Goal: Task Accomplishment & Management: Use online tool/utility

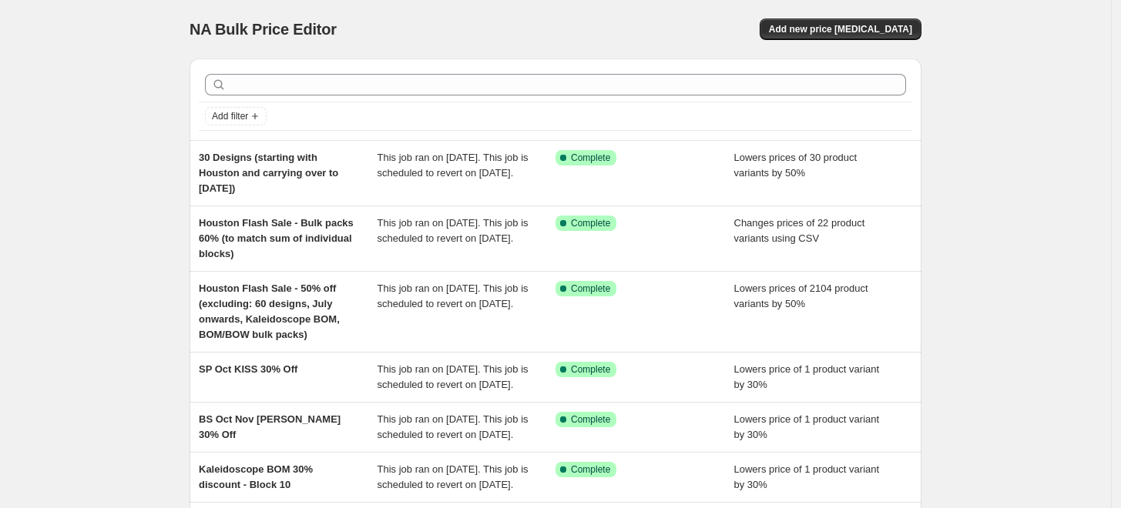
click at [829, 41] on div "NA Bulk Price Editor. This page is ready NA Bulk Price Editor Add new price [ME…" at bounding box center [556, 29] width 732 height 59
click at [829, 27] on span "Add new price [MEDICAL_DATA]" at bounding box center [840, 29] width 143 height 12
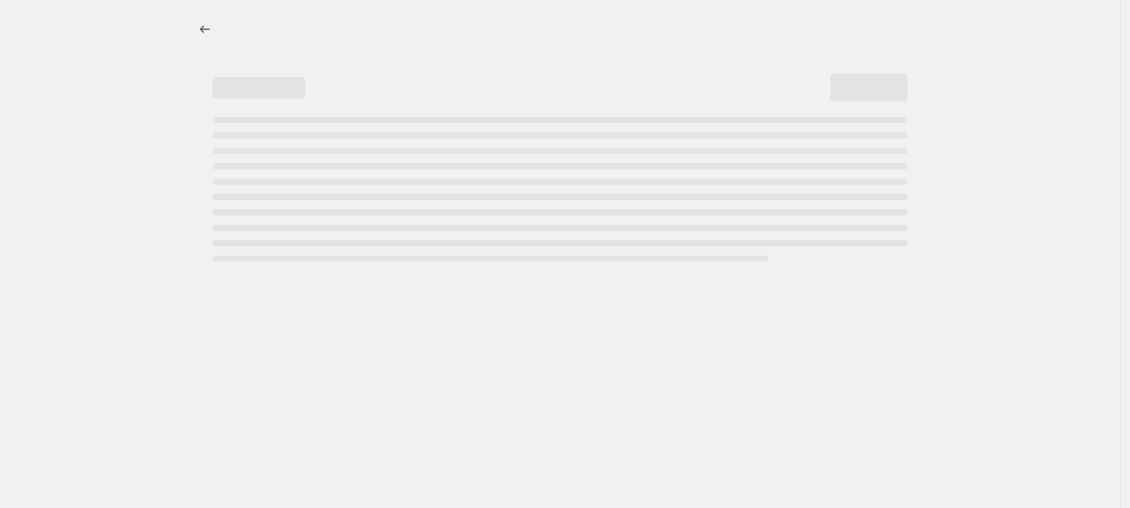
select select "percentage"
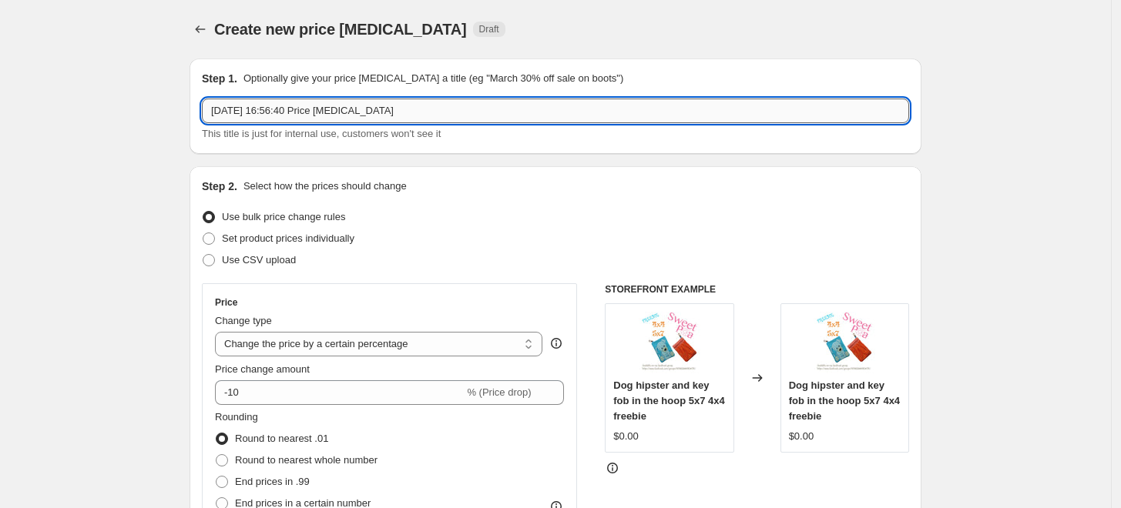
click at [405, 102] on input "[DATE] 16:56:40 Price [MEDICAL_DATA]" at bounding box center [555, 111] width 707 height 25
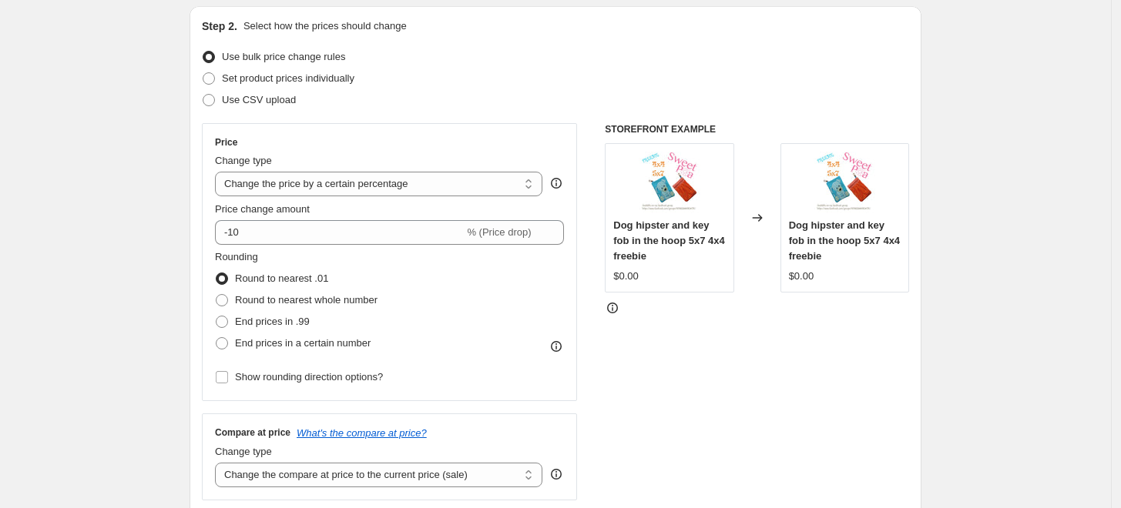
scroll to position [171, 0]
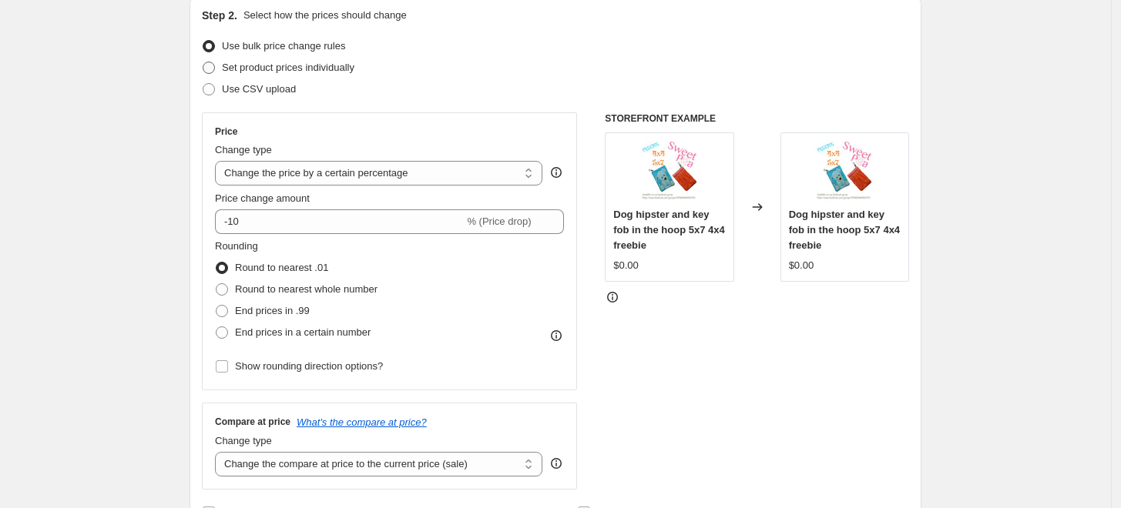
type input "Ms Stitch Bulk Pack - Market Pricing"
click at [287, 70] on span "Set product prices individually" at bounding box center [288, 68] width 133 height 12
click at [203, 62] on input "Set product prices individually" at bounding box center [203, 62] width 1 height 1
radio input "true"
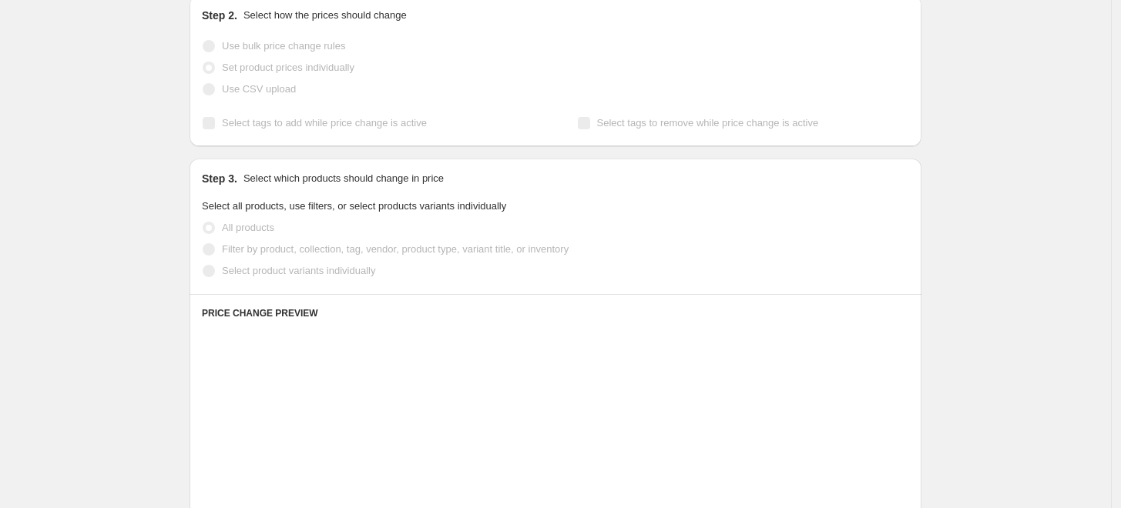
scroll to position [257, 0]
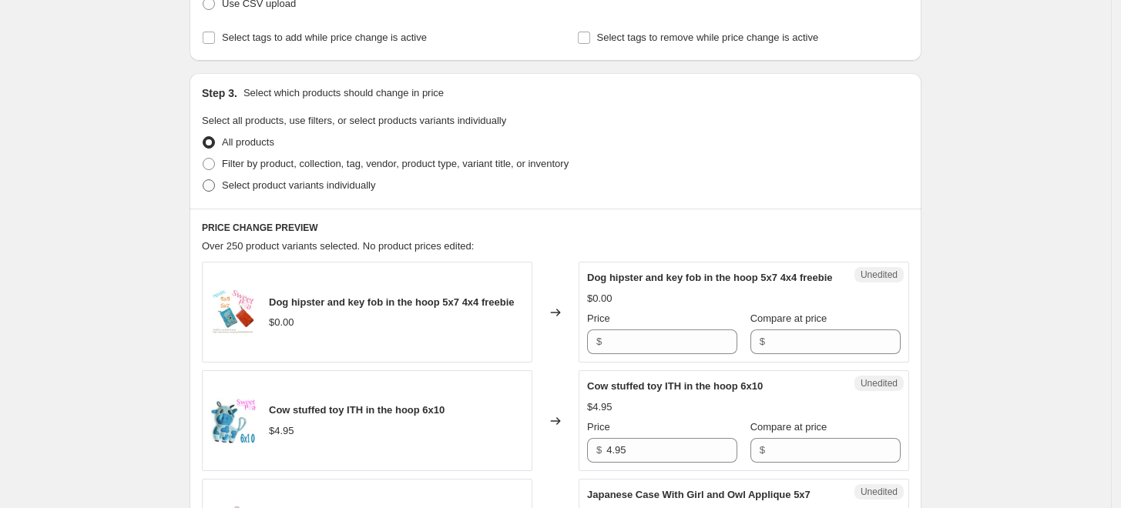
click at [260, 180] on span "Select product variants individually" at bounding box center [298, 185] width 153 height 12
click at [203, 180] on input "Select product variants individually" at bounding box center [203, 179] width 1 height 1
radio input "true"
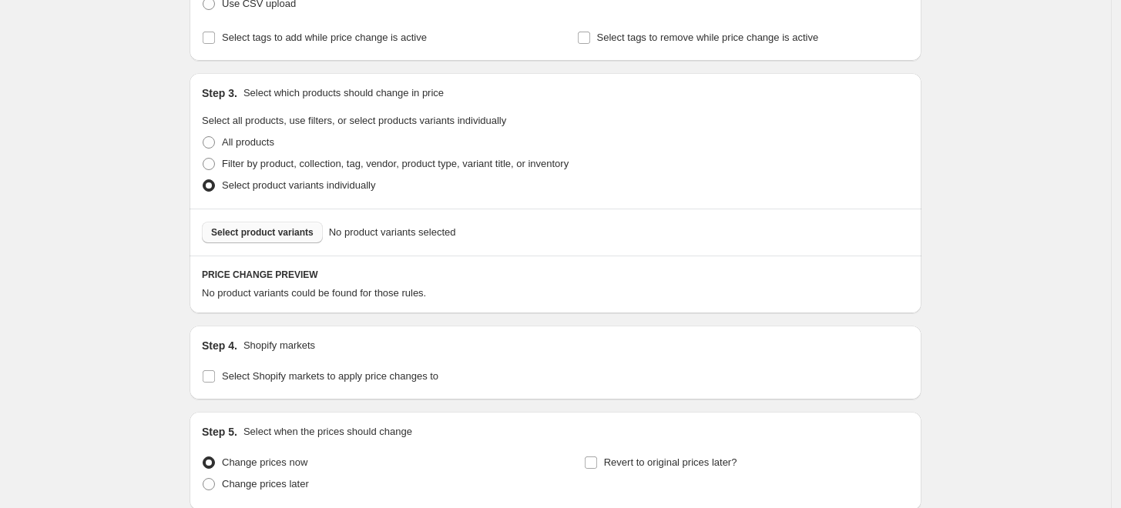
click at [283, 233] on span "Select product variants" at bounding box center [262, 232] width 102 height 12
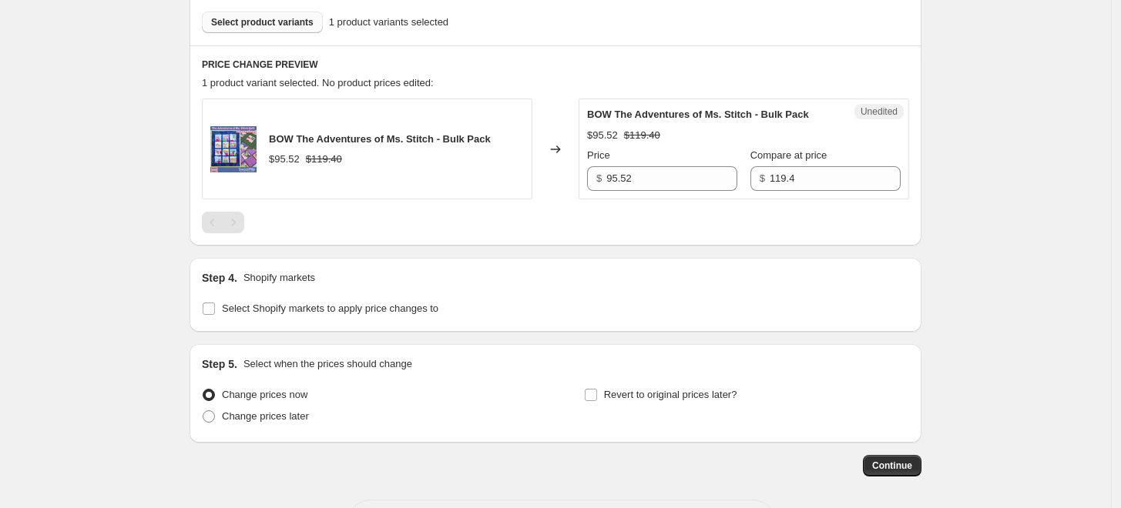
scroll to position [513, 0]
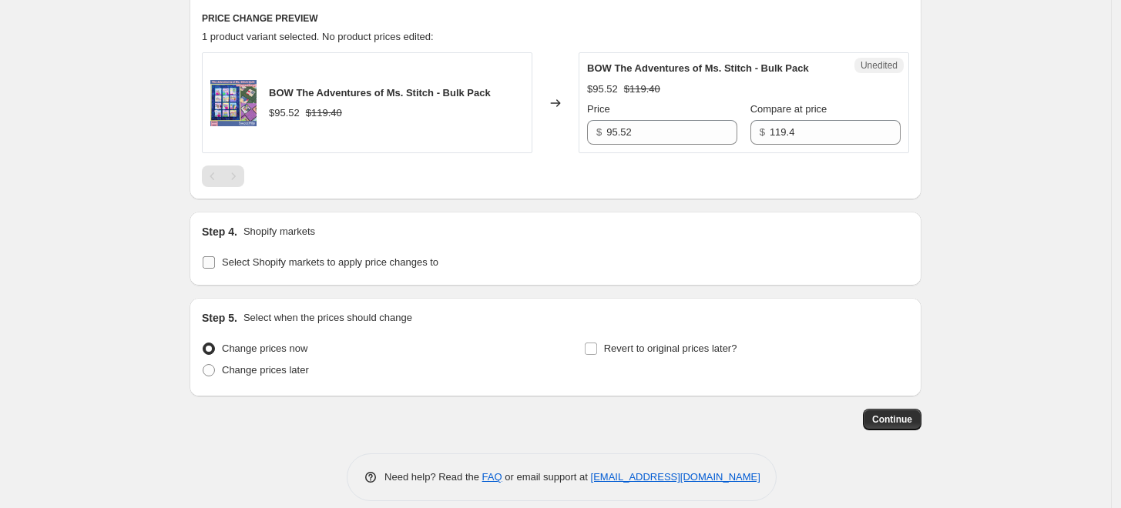
click at [330, 258] on span "Select Shopify markets to apply price changes to" at bounding box center [330, 263] width 216 height 12
click at [215, 258] on input "Select Shopify markets to apply price changes to" at bounding box center [209, 263] width 12 height 12
checkbox input "true"
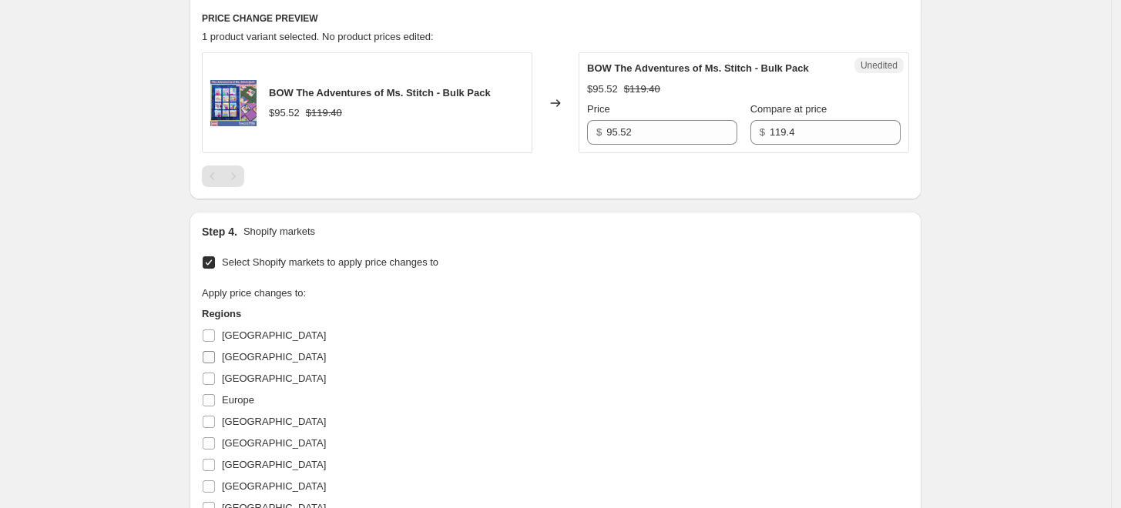
click at [247, 351] on span "[GEOGRAPHIC_DATA]" at bounding box center [274, 357] width 104 height 12
click at [215, 351] on input "[GEOGRAPHIC_DATA]" at bounding box center [209, 357] width 12 height 12
checkbox input "true"
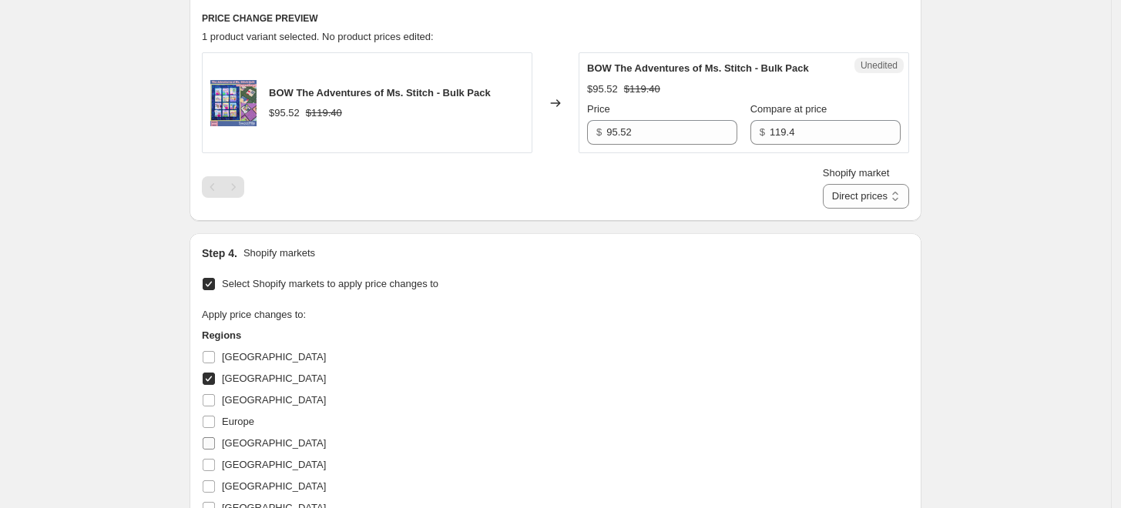
click at [257, 452] on label "[GEOGRAPHIC_DATA]" at bounding box center [264, 444] width 124 height 22
click at [215, 450] on input "[GEOGRAPHIC_DATA]" at bounding box center [209, 444] width 12 height 12
checkbox input "true"
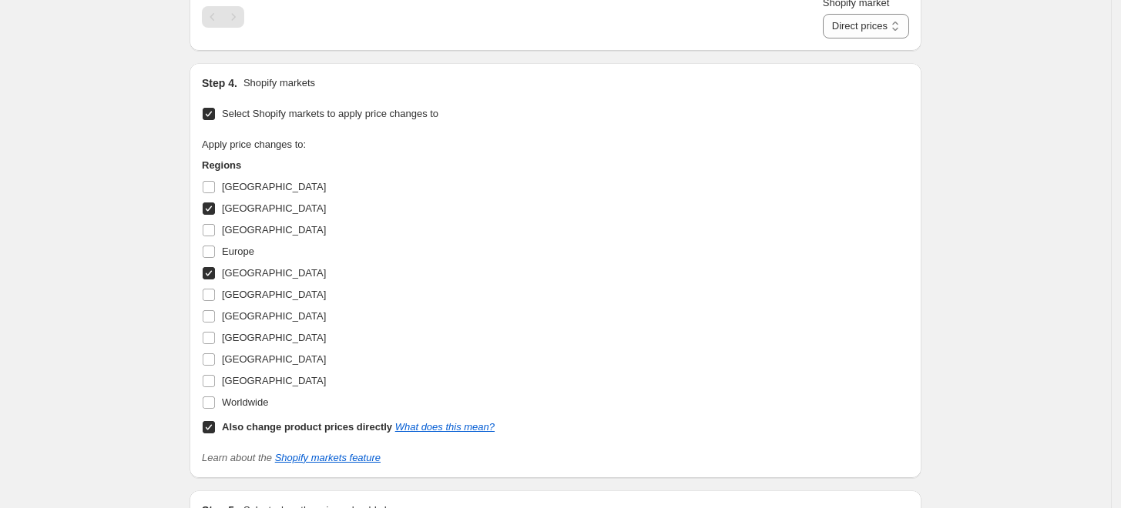
scroll to position [684, 0]
click at [267, 354] on span "[GEOGRAPHIC_DATA]" at bounding box center [274, 359] width 104 height 12
click at [215, 354] on input "[GEOGRAPHIC_DATA]" at bounding box center [209, 359] width 12 height 12
checkbox input "true"
click at [265, 379] on span "[GEOGRAPHIC_DATA]" at bounding box center [274, 380] width 104 height 12
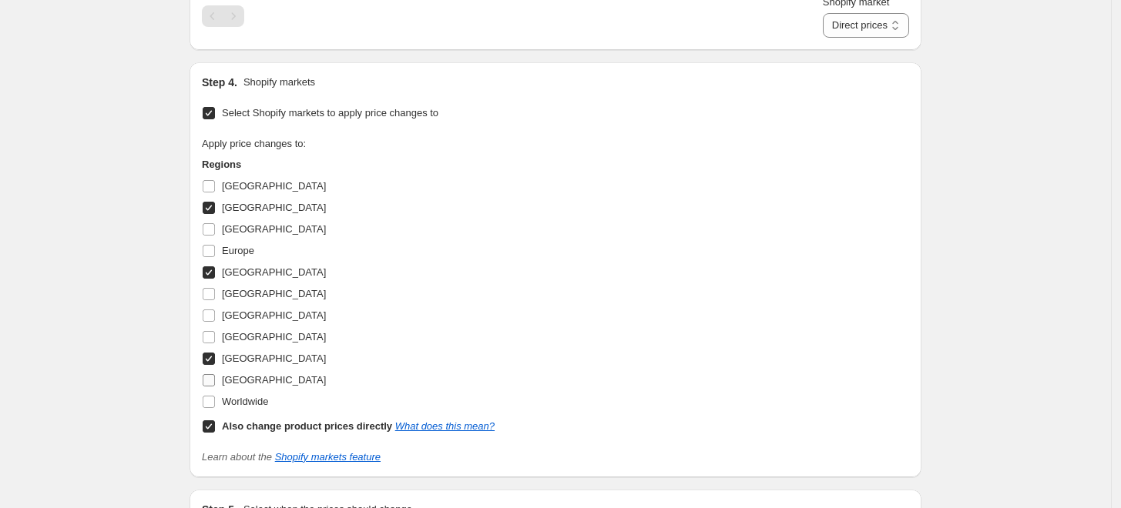
click at [215, 379] on input "[GEOGRAPHIC_DATA]" at bounding box center [209, 380] width 12 height 12
checkbox input "true"
click at [333, 421] on b "Also change product prices directly" at bounding box center [307, 427] width 170 height 12
click at [215, 421] on input "Also change product prices directly What does this mean?" at bounding box center [209, 427] width 12 height 12
checkbox input "false"
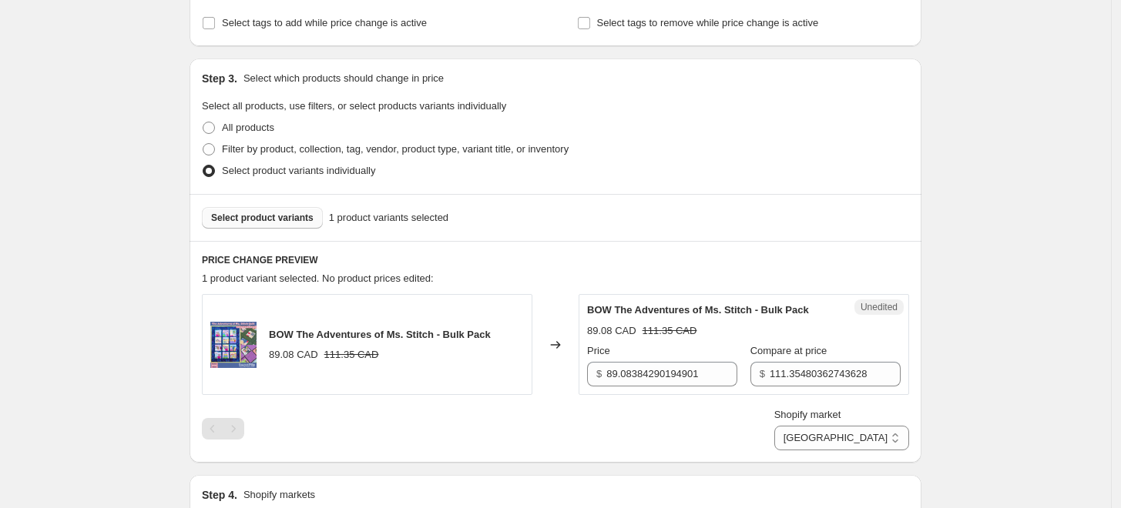
scroll to position [342, 0]
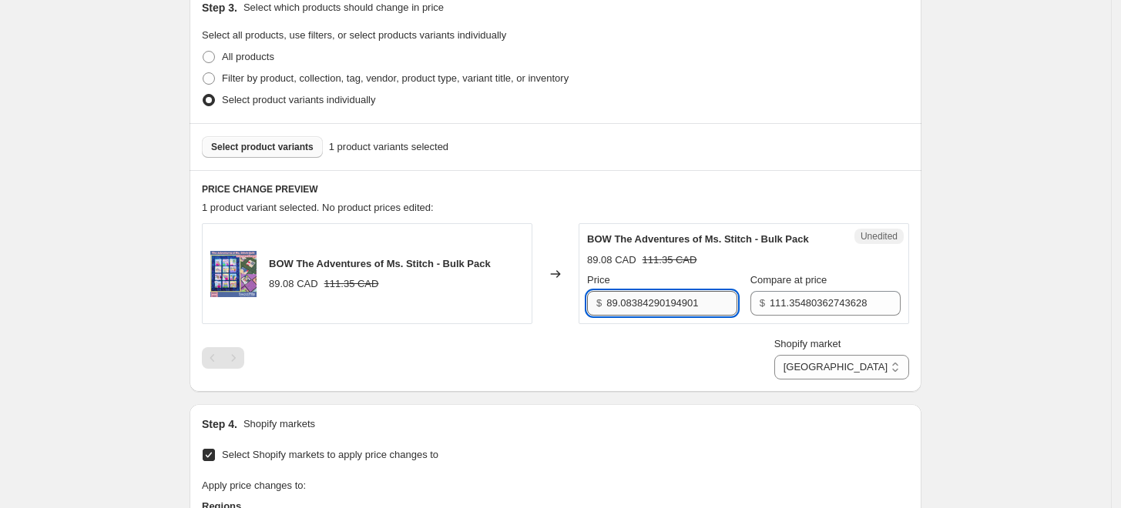
click at [683, 311] on input "89.08384290194901" at bounding box center [671, 303] width 131 height 25
click at [693, 310] on input "89.08384290194901" at bounding box center [671, 303] width 131 height 25
click at [901, 362] on select "[GEOGRAPHIC_DATA] [GEOGRAPHIC_DATA] [GEOGRAPHIC_DATA] [GEOGRAPHIC_DATA]" at bounding box center [841, 367] width 135 height 25
select select "16946528346"
click at [824, 380] on select "[GEOGRAPHIC_DATA] [GEOGRAPHIC_DATA] [GEOGRAPHIC_DATA] [GEOGRAPHIC_DATA]" at bounding box center [841, 367] width 135 height 25
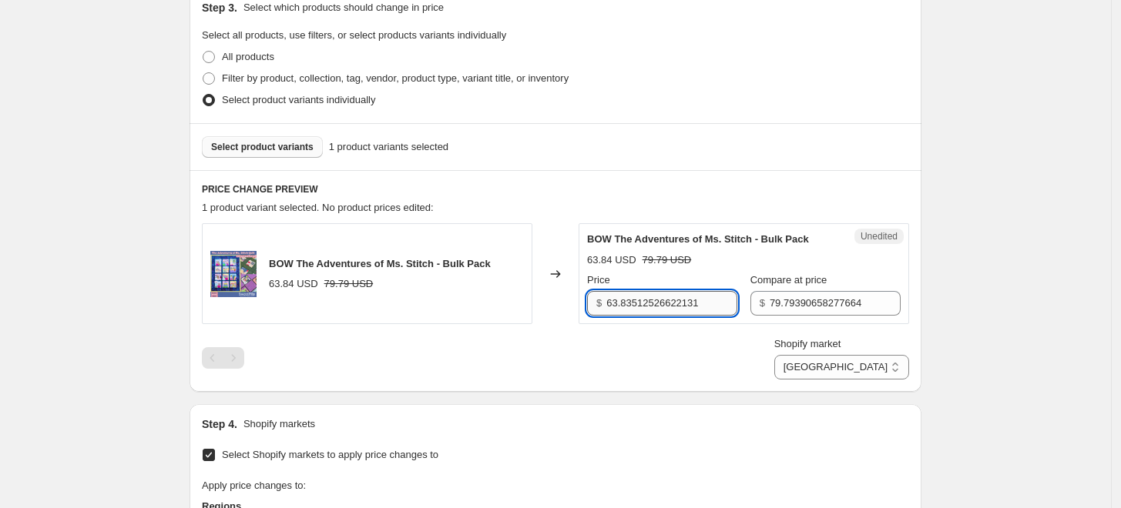
click at [689, 304] on input "63.83512526622131" at bounding box center [671, 303] width 131 height 25
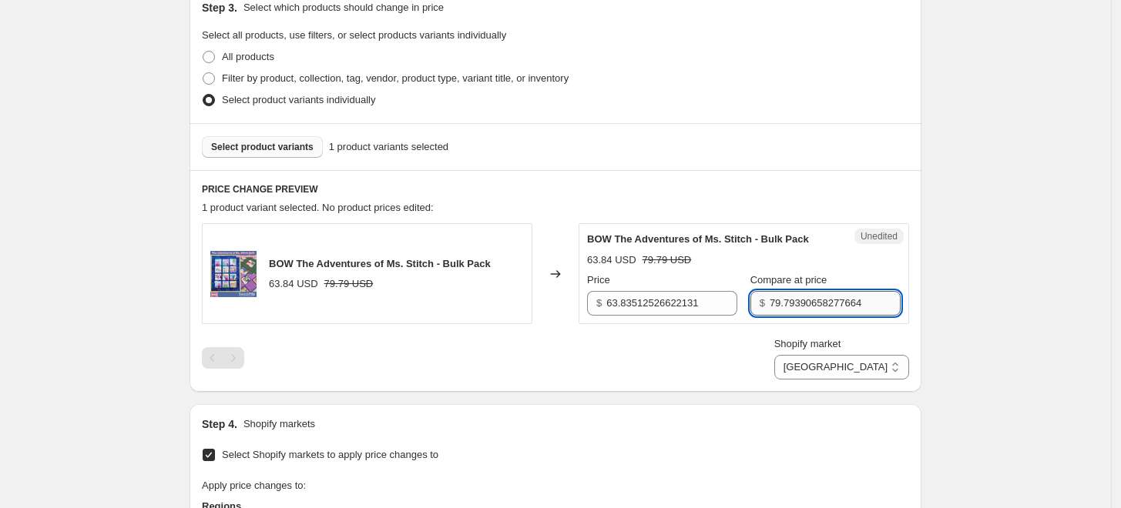
click at [814, 291] on input "79.79390658277664" at bounding box center [835, 303] width 131 height 25
type input "83.88"
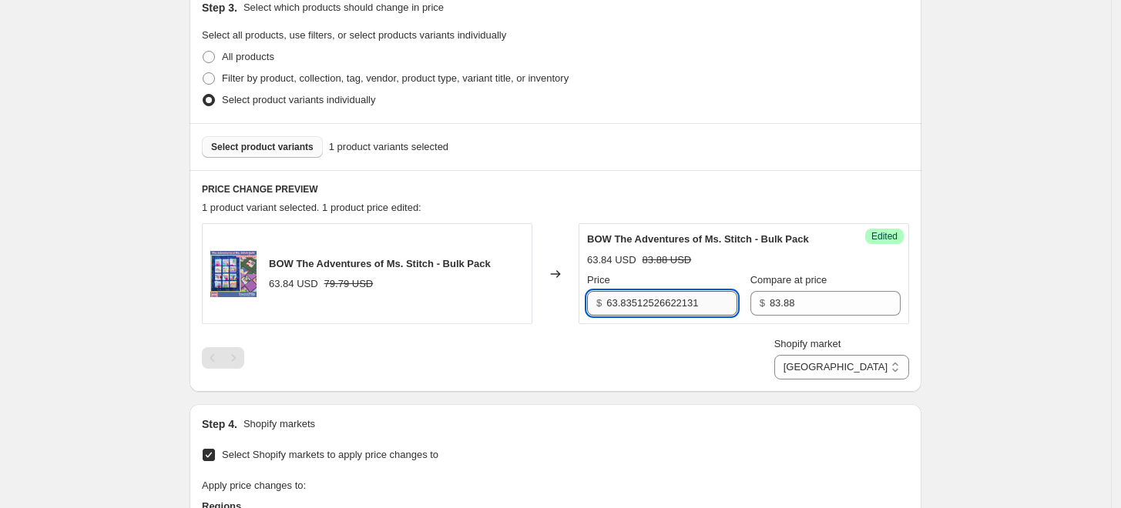
click at [700, 304] on input "63.83512526622131" at bounding box center [671, 303] width 131 height 25
paste input "$67.20"
type input "63.83512526622131"
click at [979, 297] on div "Create new price [MEDICAL_DATA]. This page is ready Create new price [MEDICAL_D…" at bounding box center [555, 358] width 1111 height 1401
click at [883, 374] on select "[GEOGRAPHIC_DATA] [GEOGRAPHIC_DATA] [GEOGRAPHIC_DATA] [GEOGRAPHIC_DATA]" at bounding box center [841, 367] width 135 height 25
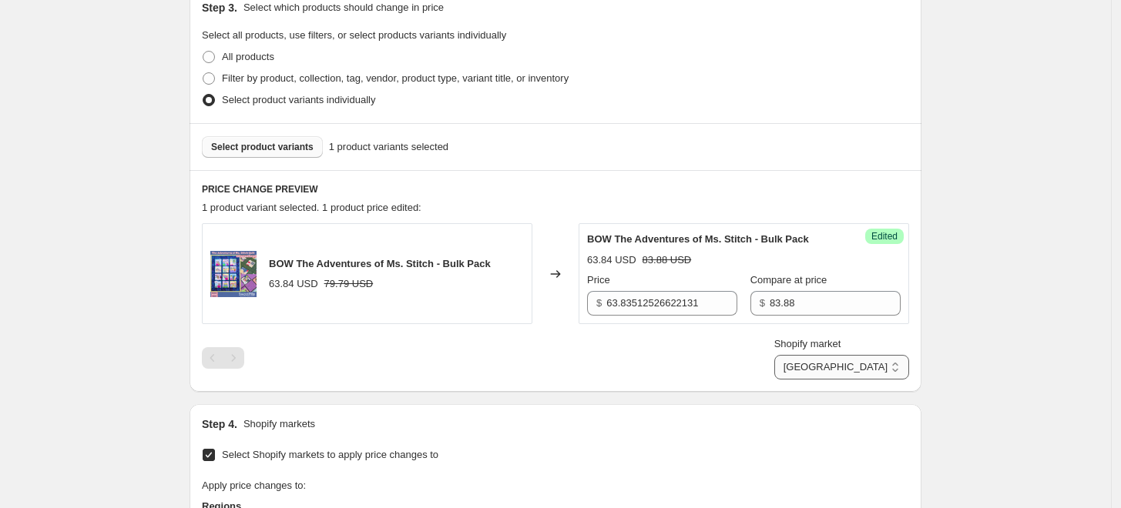
select select "16946561114"
click at [847, 380] on select "[GEOGRAPHIC_DATA] [GEOGRAPHIC_DATA] [GEOGRAPHIC_DATA] [GEOGRAPHIC_DATA]" at bounding box center [841, 367] width 135 height 25
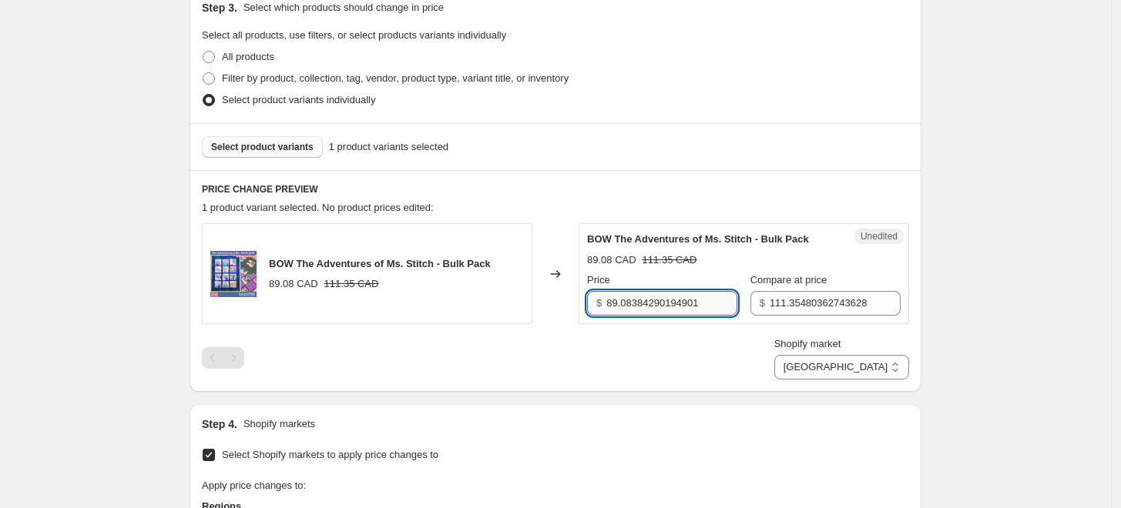
click at [703, 292] on input "89.08384290194901" at bounding box center [671, 303] width 131 height 25
paste input "$93.12"
click at [616, 304] on input "$93.12" at bounding box center [671, 303] width 131 height 25
type input "93.12"
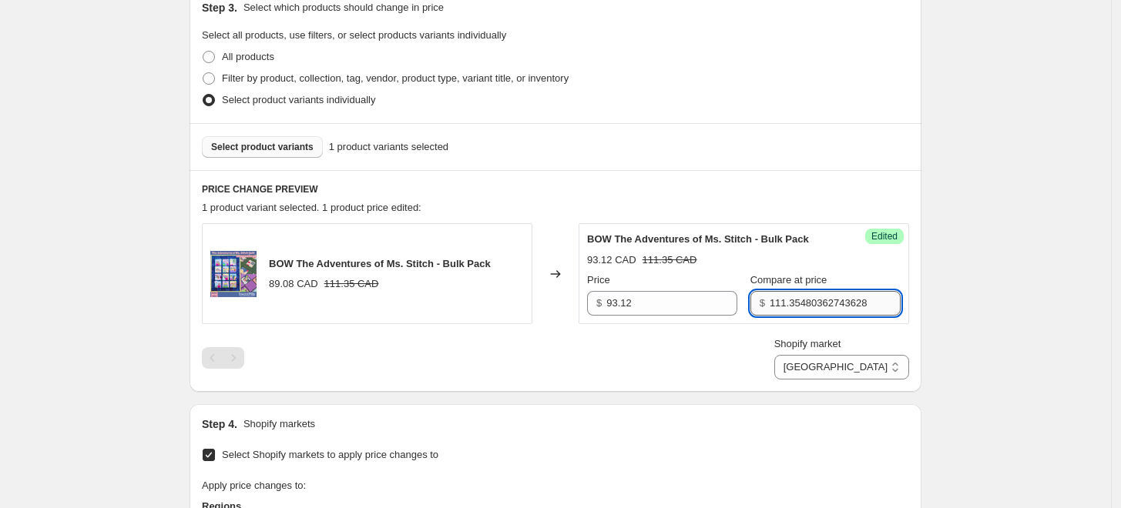
click at [826, 304] on input "111.35480362743628" at bounding box center [835, 303] width 131 height 25
paste input "6."
click at [770, 295] on input "16.28" at bounding box center [835, 303] width 131 height 25
type input "116.28"
click at [867, 374] on select "[GEOGRAPHIC_DATA] [GEOGRAPHIC_DATA] [GEOGRAPHIC_DATA] [GEOGRAPHIC_DATA]" at bounding box center [841, 367] width 135 height 25
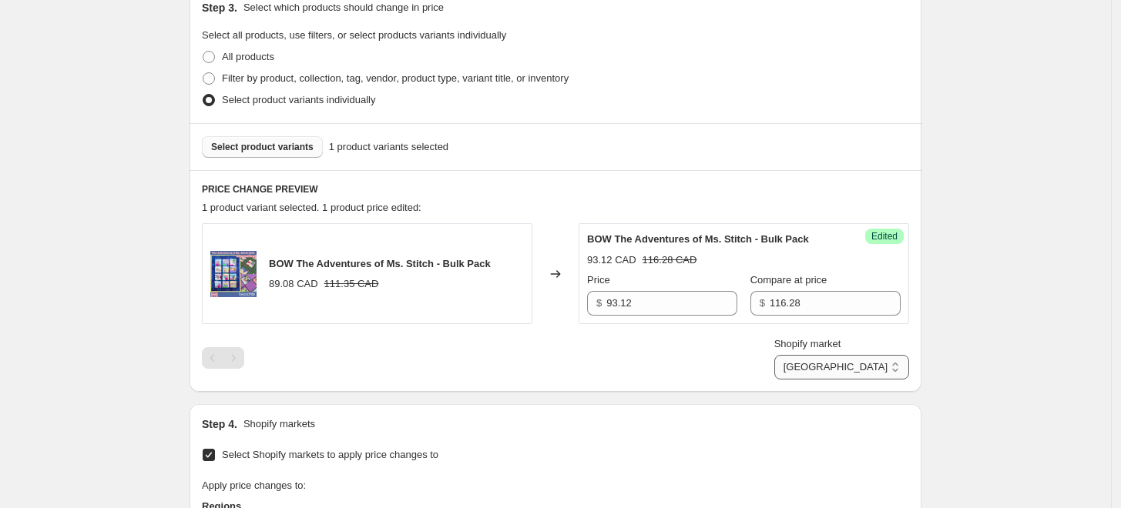
select select "289079386"
click at [824, 380] on select "[GEOGRAPHIC_DATA] [GEOGRAPHIC_DATA] [GEOGRAPHIC_DATA] [GEOGRAPHIC_DATA]" at bounding box center [841, 367] width 135 height 25
click at [686, 317] on div "Unedited BOW The Adventures of Ms. Stitch - Bulk Pack 110.40 NZD 138.00 NZD Pri…" at bounding box center [744, 273] width 330 height 101
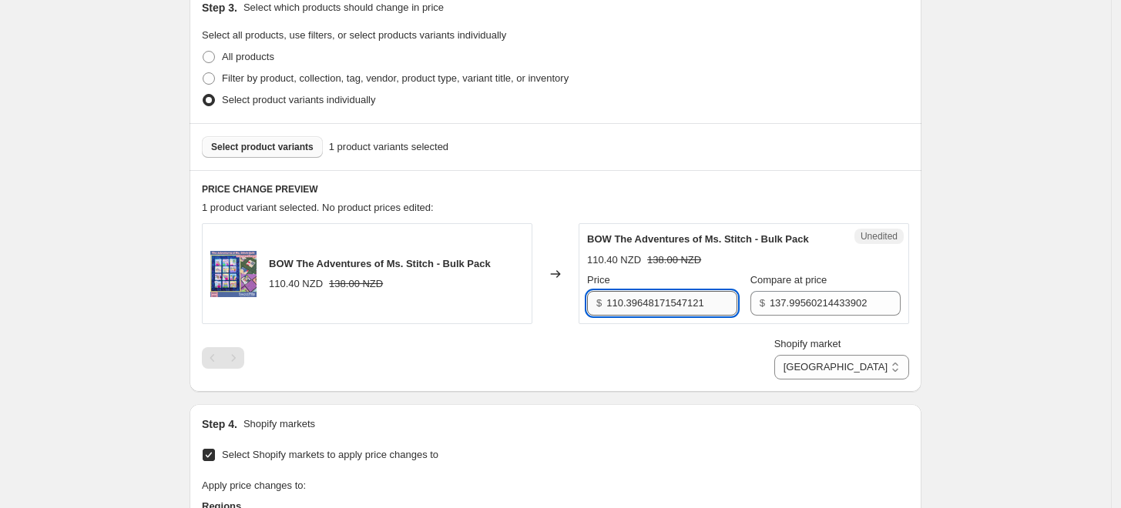
click at [631, 303] on input "110.39648171547121" at bounding box center [671, 303] width 131 height 25
paste input "$105.12"
click at [616, 300] on input "$105.12" at bounding box center [671, 303] width 131 height 25
type input "105.12"
click at [829, 299] on input "137.99560214433902" at bounding box center [835, 303] width 131 height 25
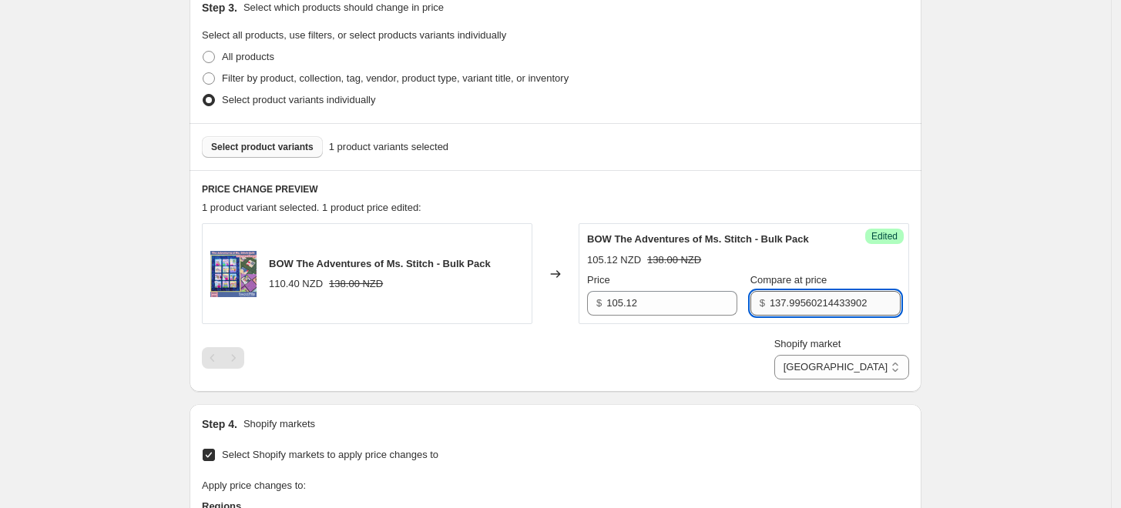
click at [836, 296] on input "137.99560214433902" at bounding box center [835, 303] width 131 height 25
type input "131.40"
click at [1008, 317] on div "Create new price [MEDICAL_DATA]. This page is ready Create new price [MEDICAL_D…" at bounding box center [555, 358] width 1111 height 1401
click at [875, 362] on select "[GEOGRAPHIC_DATA] [GEOGRAPHIC_DATA] [GEOGRAPHIC_DATA] [GEOGRAPHIC_DATA]" at bounding box center [841, 367] width 135 height 25
select select "9561210970"
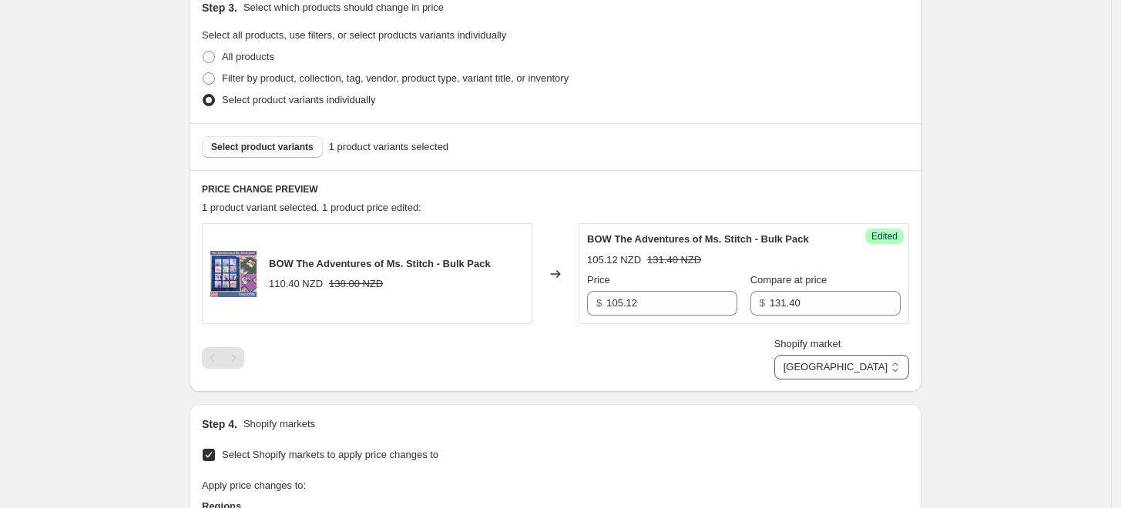
click at [810, 380] on select "[GEOGRAPHIC_DATA] [GEOGRAPHIC_DATA] [GEOGRAPHIC_DATA] [GEOGRAPHIC_DATA]" at bounding box center [841, 367] width 135 height 25
click at [690, 317] on div "Unedited BOW The Adventures of Ms. Stitch - Bulk Pack 47.64 GBP 59.55 GBP Price…" at bounding box center [744, 273] width 330 height 101
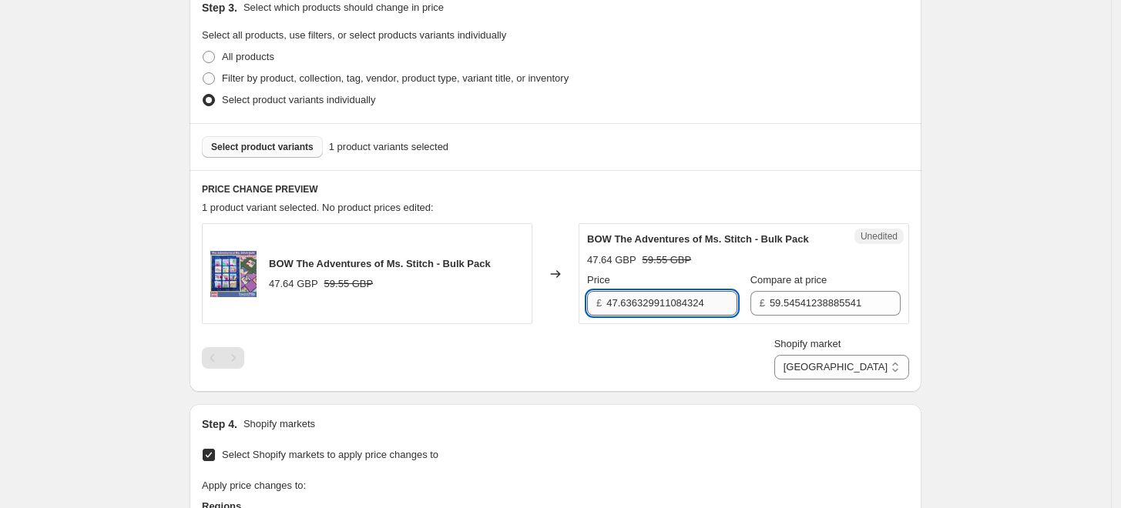
click at [690, 301] on input "47.636329911084324" at bounding box center [671, 303] width 131 height 25
paste input "£51.8"
click at [622, 305] on input "£51.84" at bounding box center [671, 303] width 131 height 25
type input "51.84"
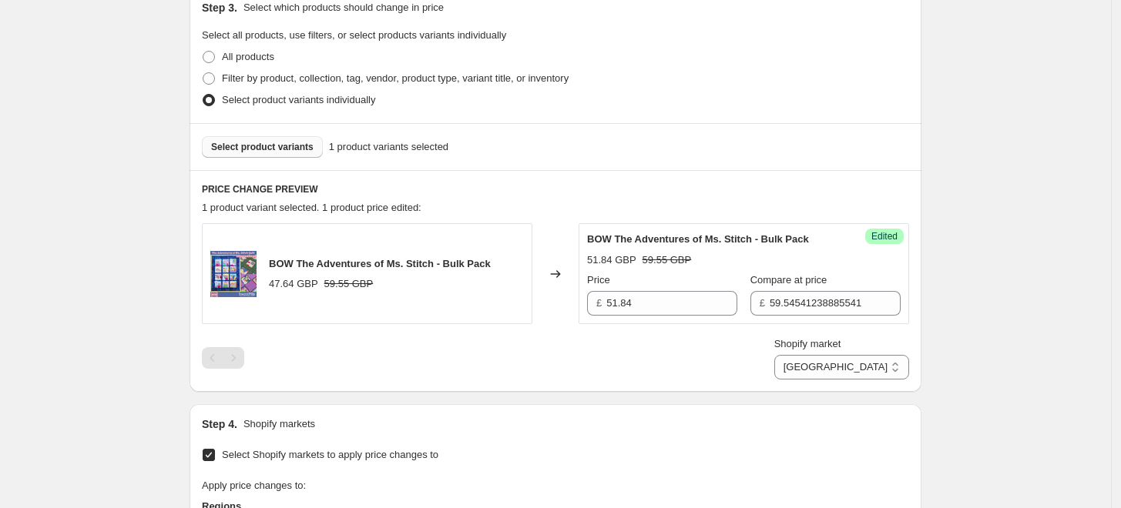
click at [834, 289] on div "Compare at price £ 59.54541238885541" at bounding box center [825, 294] width 150 height 43
click at [834, 298] on input "59.54541238885541" at bounding box center [835, 303] width 131 height 25
paste input "64.68"
type input "64.68"
click at [1034, 294] on div "Create new price [MEDICAL_DATA]. This page is ready Create new price [MEDICAL_D…" at bounding box center [555, 358] width 1111 height 1401
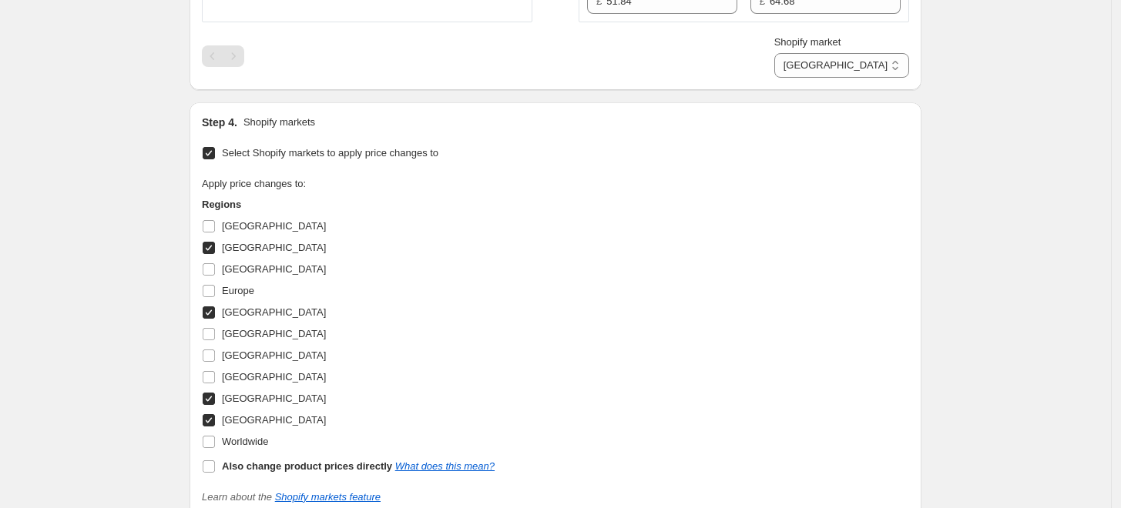
scroll to position [891, 0]
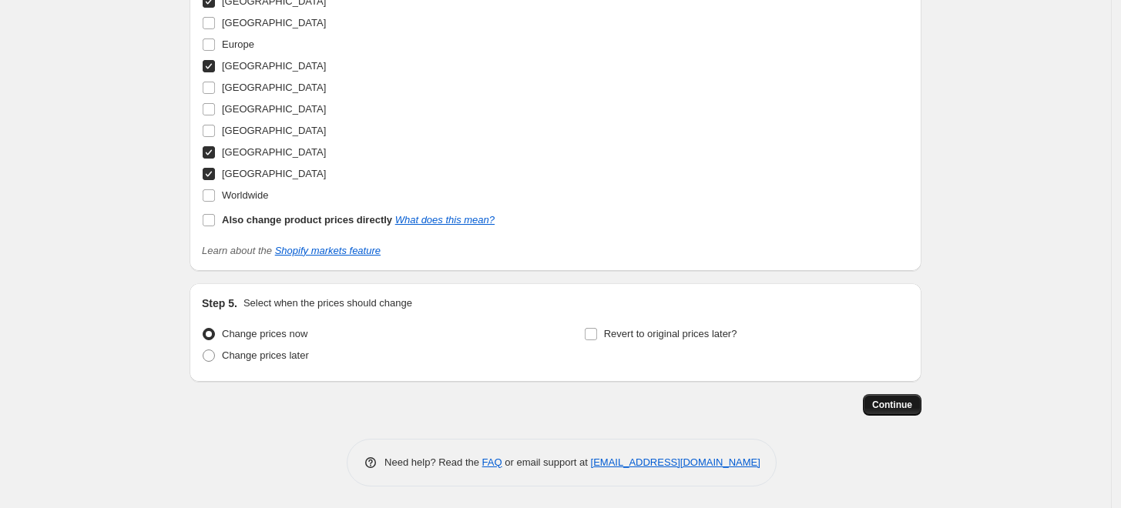
click at [904, 401] on span "Continue" at bounding box center [892, 405] width 40 height 12
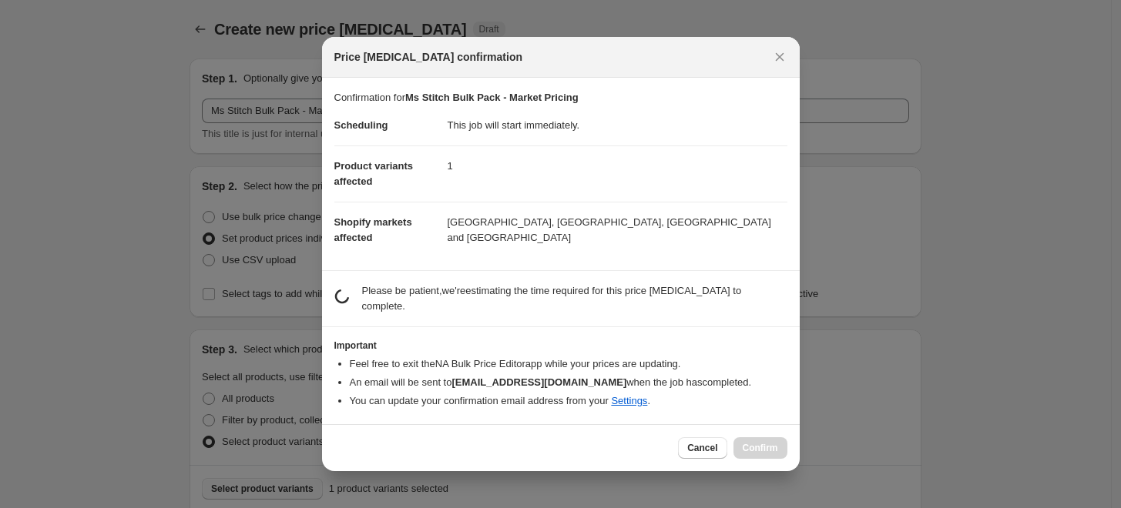
scroll to position [0, 0]
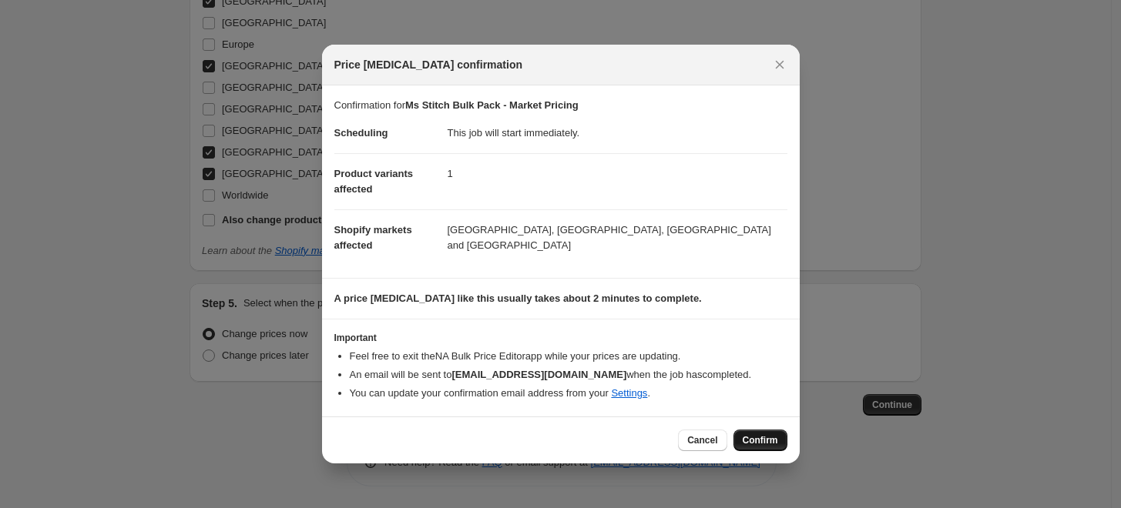
click at [753, 442] on span "Confirm" at bounding box center [760, 440] width 35 height 12
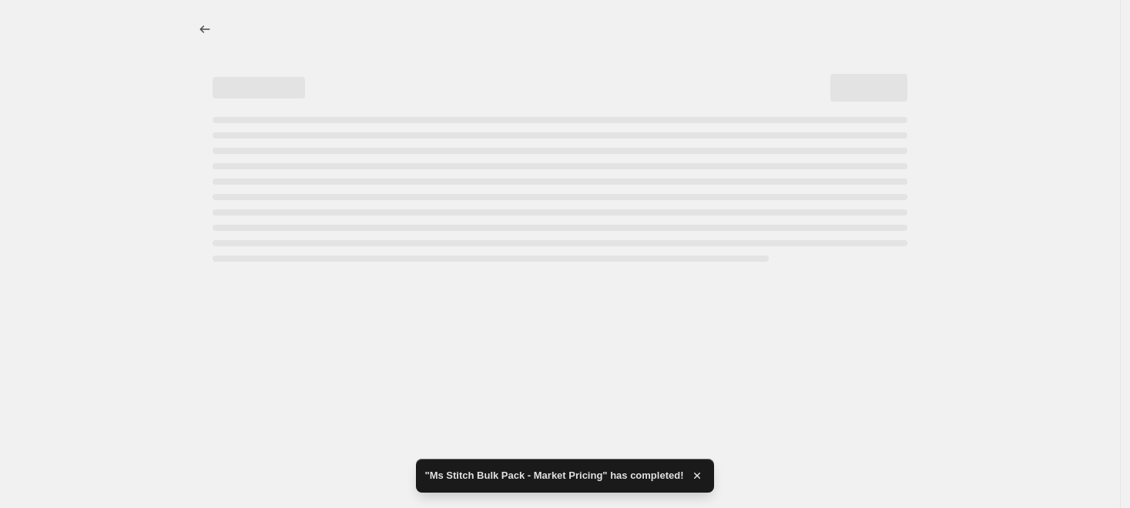
select select "9561210970"
